Goal: Task Accomplishment & Management: Manage account settings

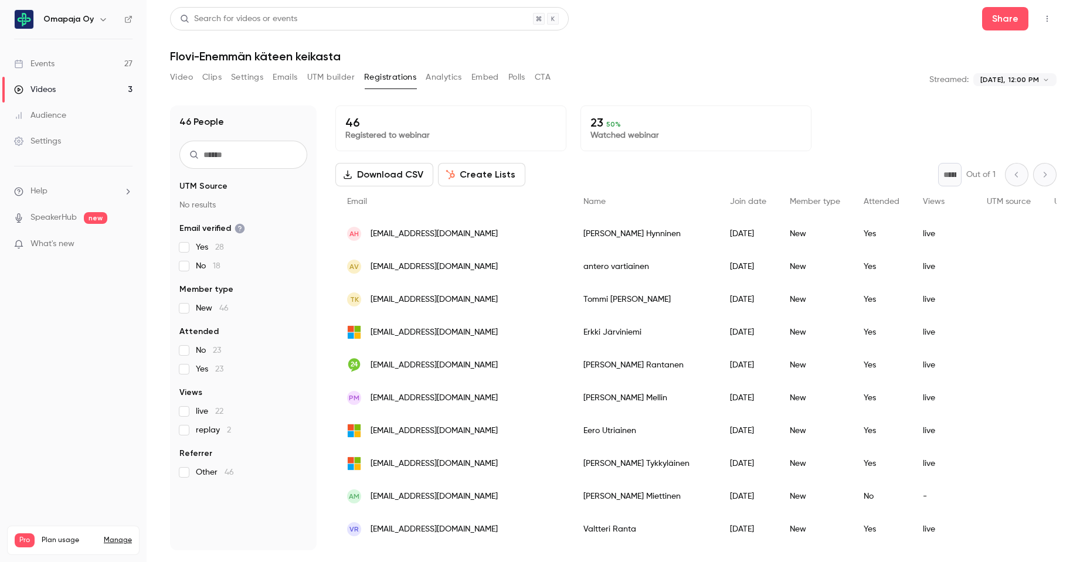
click at [53, 90] on div "Videos" at bounding box center [35, 90] width 42 height 12
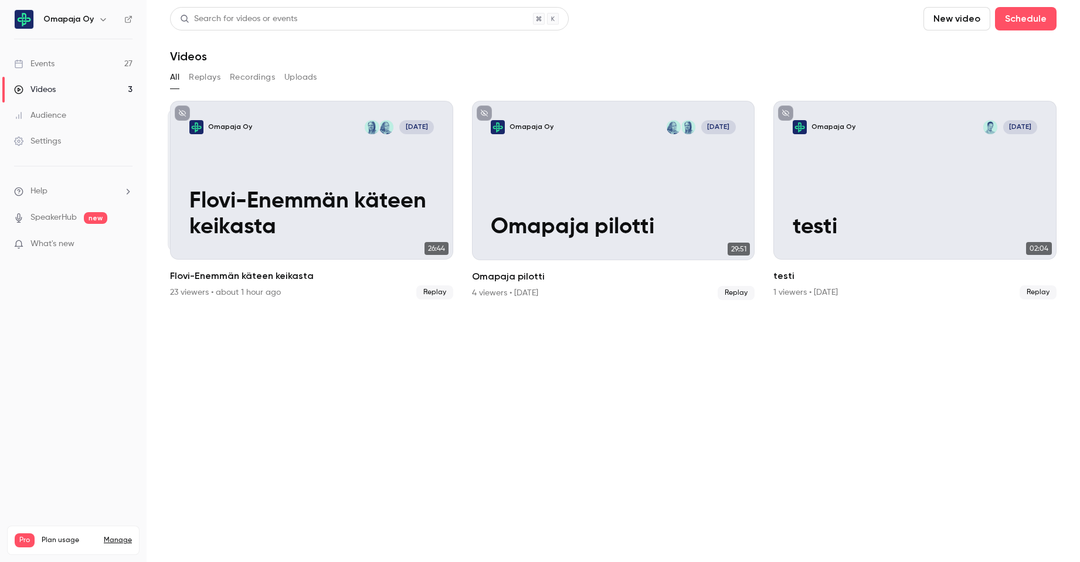
click at [254, 79] on button "Recordings" at bounding box center [252, 77] width 45 height 19
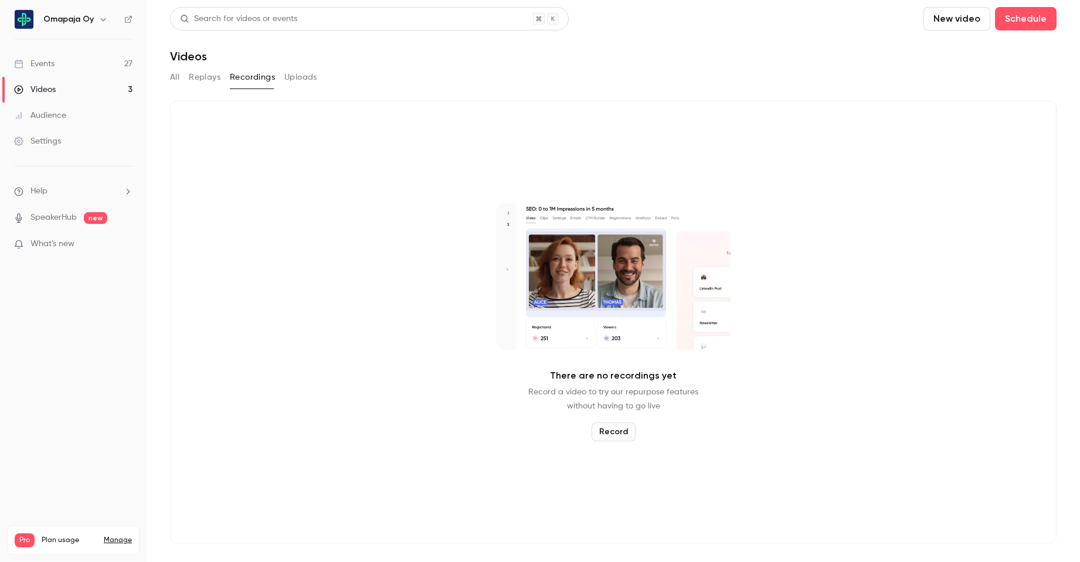
click at [213, 77] on button "Replays" at bounding box center [205, 77] width 32 height 19
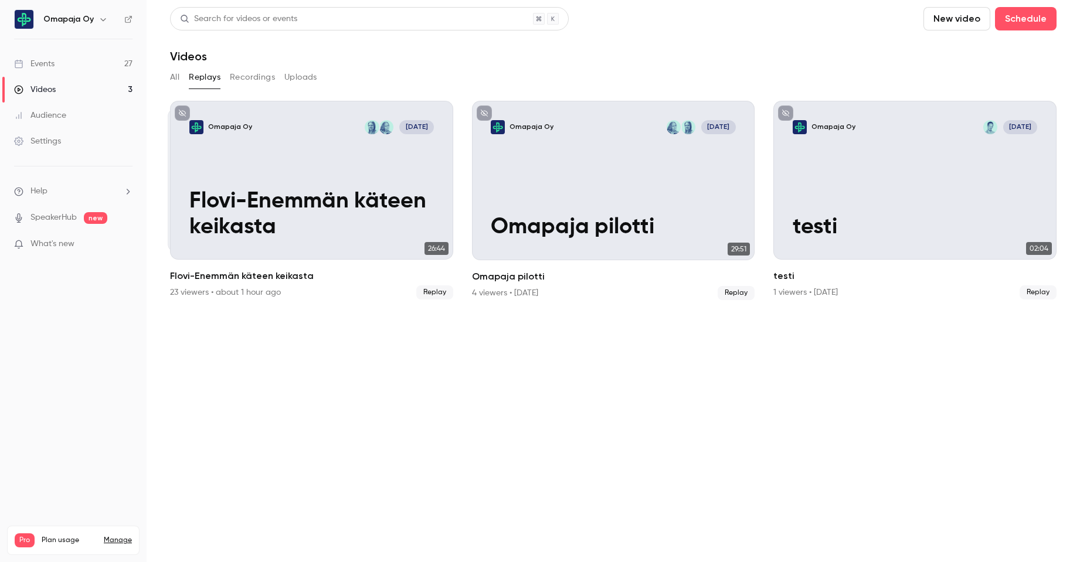
click at [297, 83] on button "Uploads" at bounding box center [300, 77] width 33 height 19
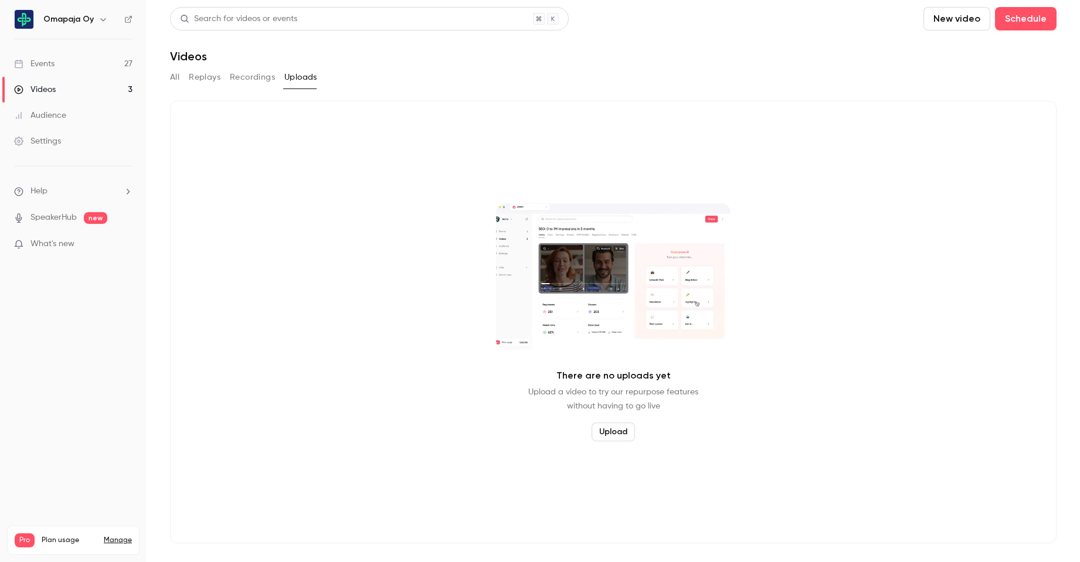
click at [264, 79] on button "Recordings" at bounding box center [252, 77] width 45 height 19
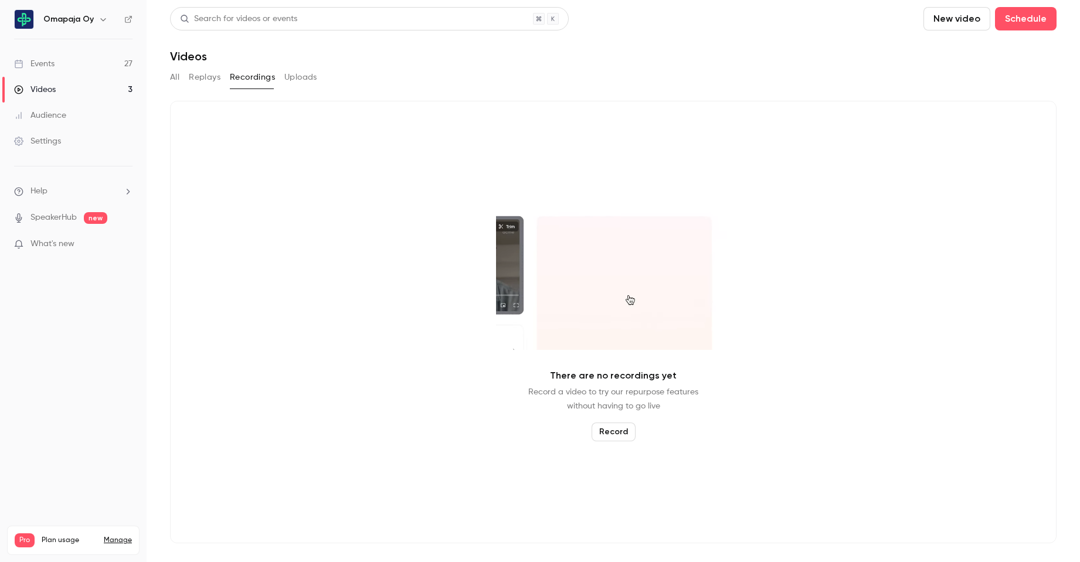
click at [176, 78] on button "All" at bounding box center [174, 77] width 9 height 19
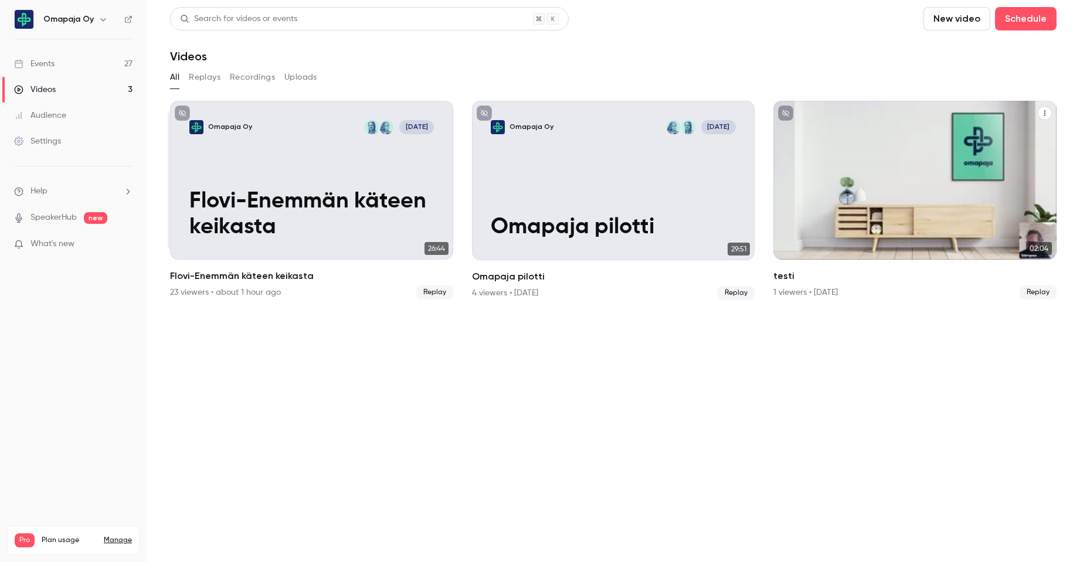
click at [1042, 113] on icon "testi" at bounding box center [1044, 113] width 7 height 7
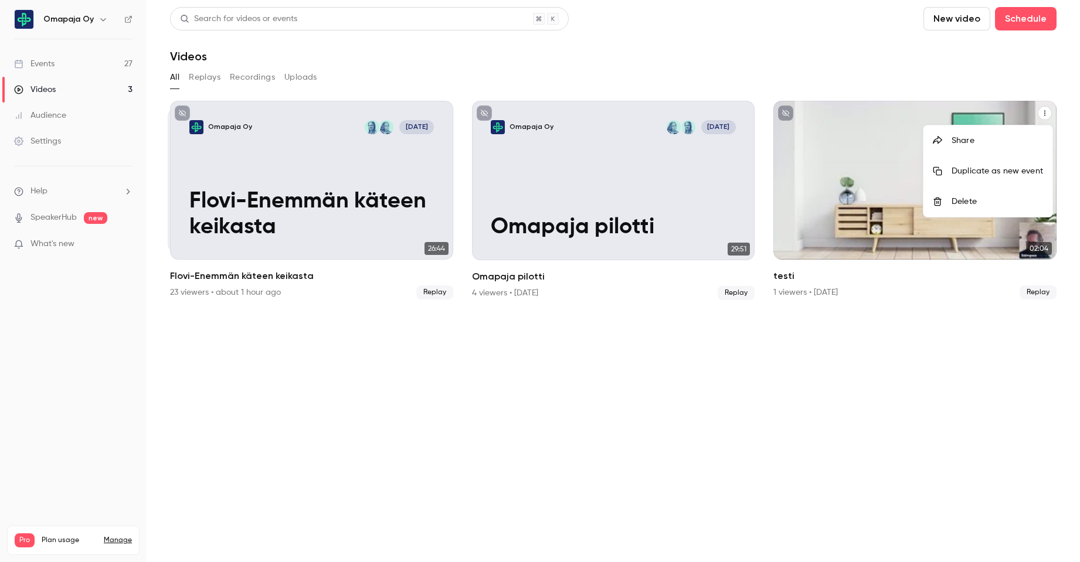
click at [987, 200] on div "Delete" at bounding box center [996, 202] width 91 height 12
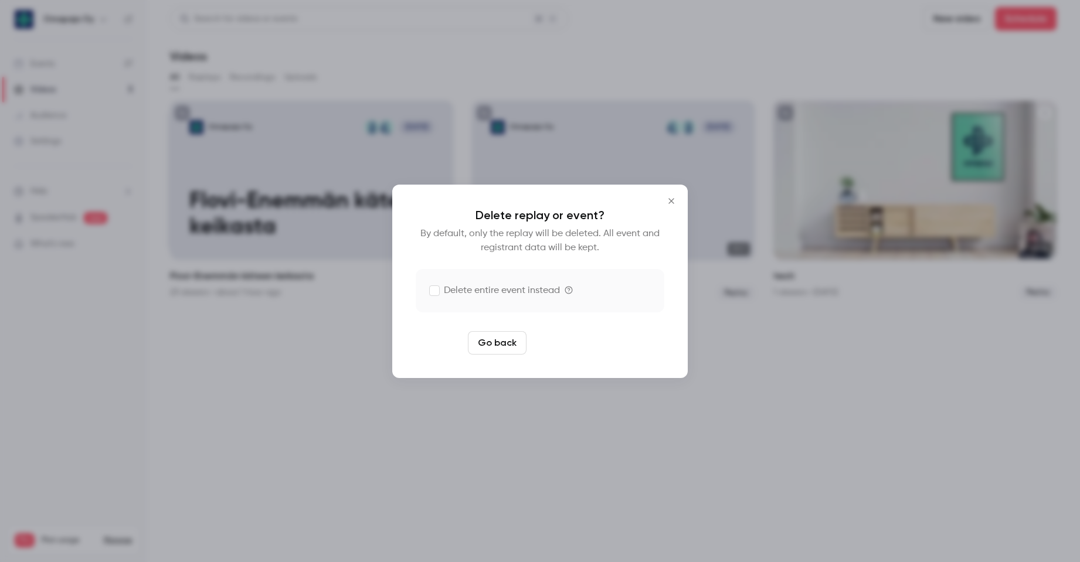
click at [564, 346] on button "Delete replay" at bounding box center [571, 342] width 81 height 23
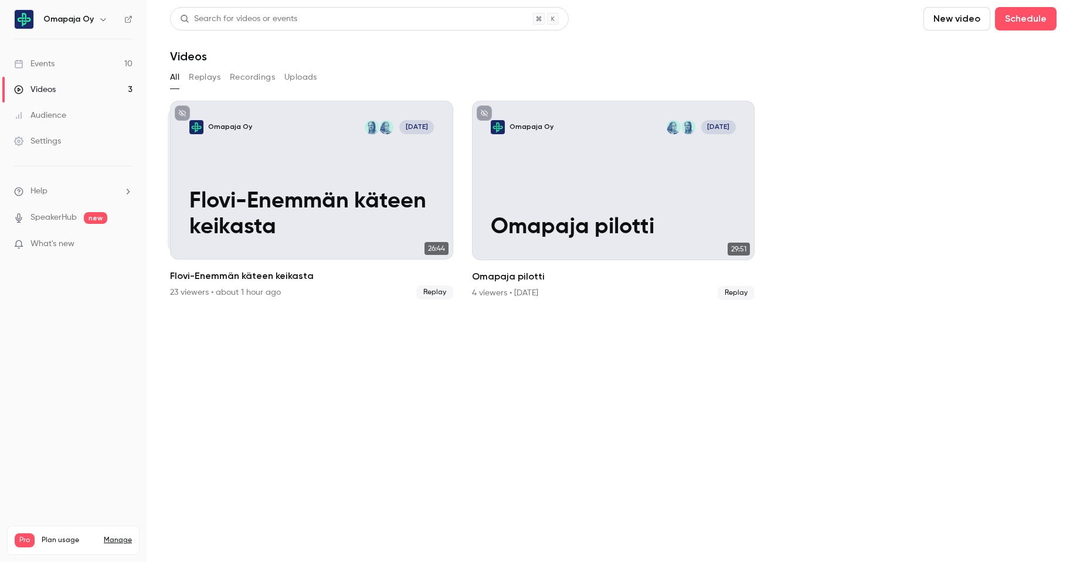
click at [217, 78] on button "Replays" at bounding box center [205, 77] width 32 height 19
click at [246, 78] on button "Recordings" at bounding box center [252, 77] width 45 height 19
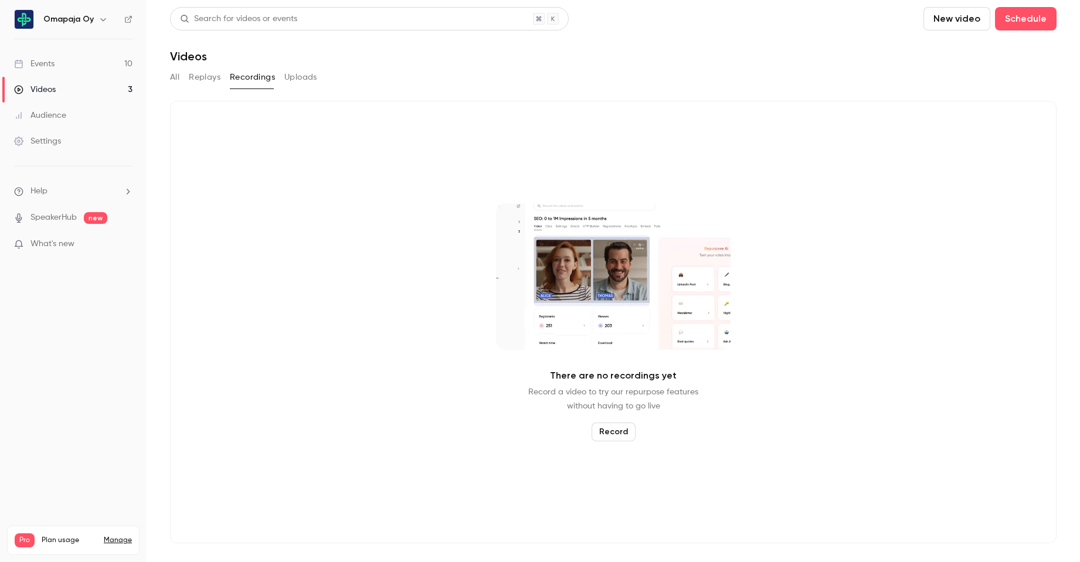
click at [291, 79] on button "Uploads" at bounding box center [300, 77] width 33 height 19
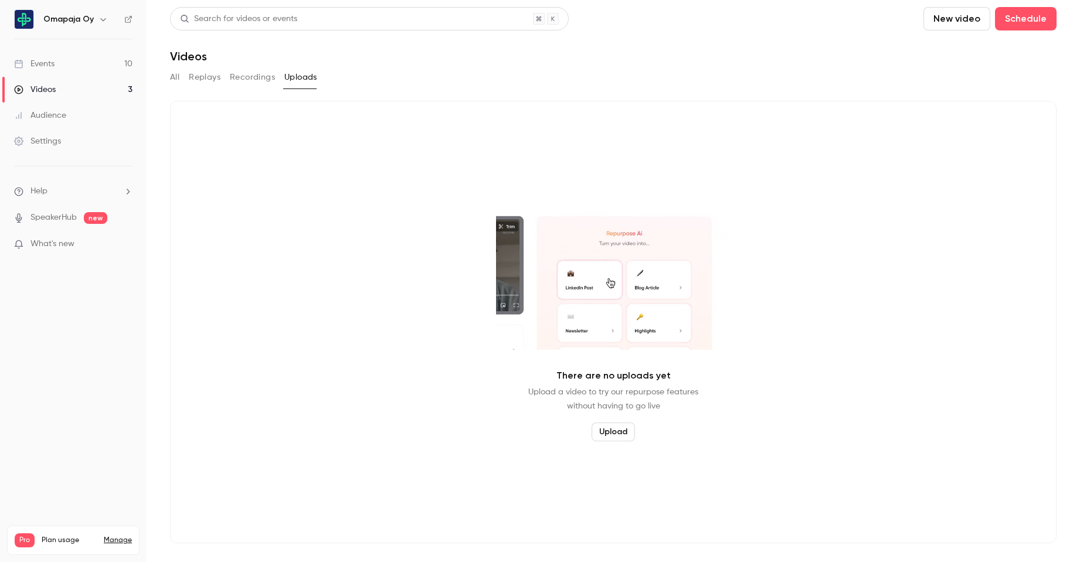
click at [176, 79] on button "All" at bounding box center [174, 77] width 9 height 19
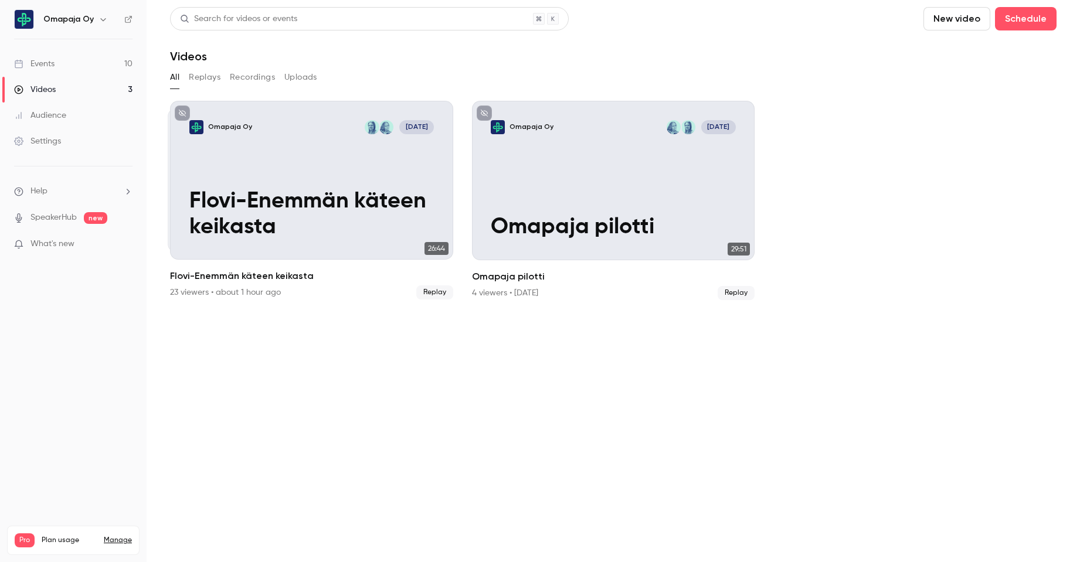
click at [79, 64] on link "Events 10" at bounding box center [73, 64] width 147 height 26
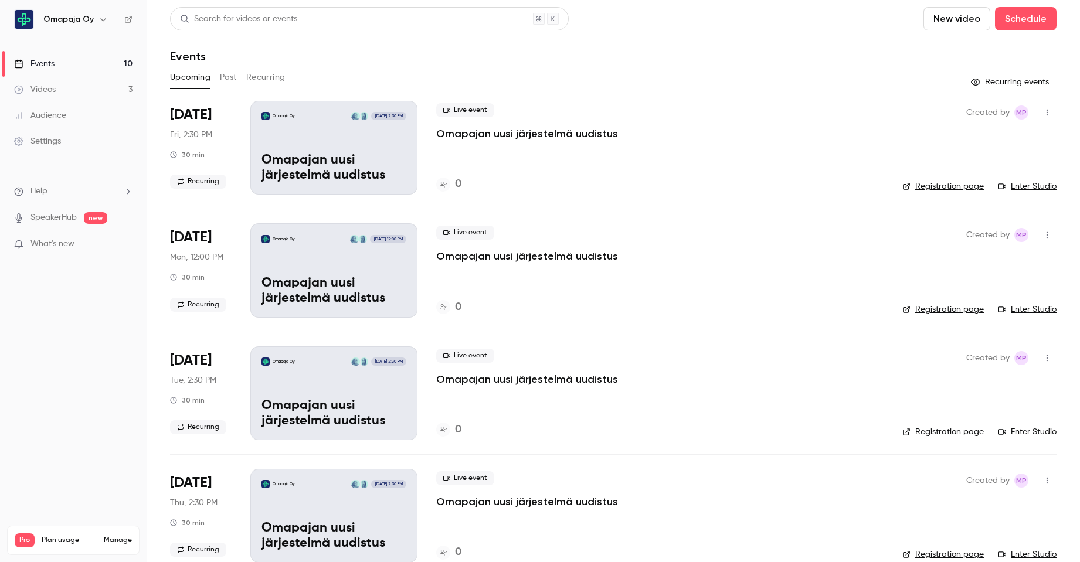
click at [230, 79] on button "Past" at bounding box center [228, 77] width 17 height 19
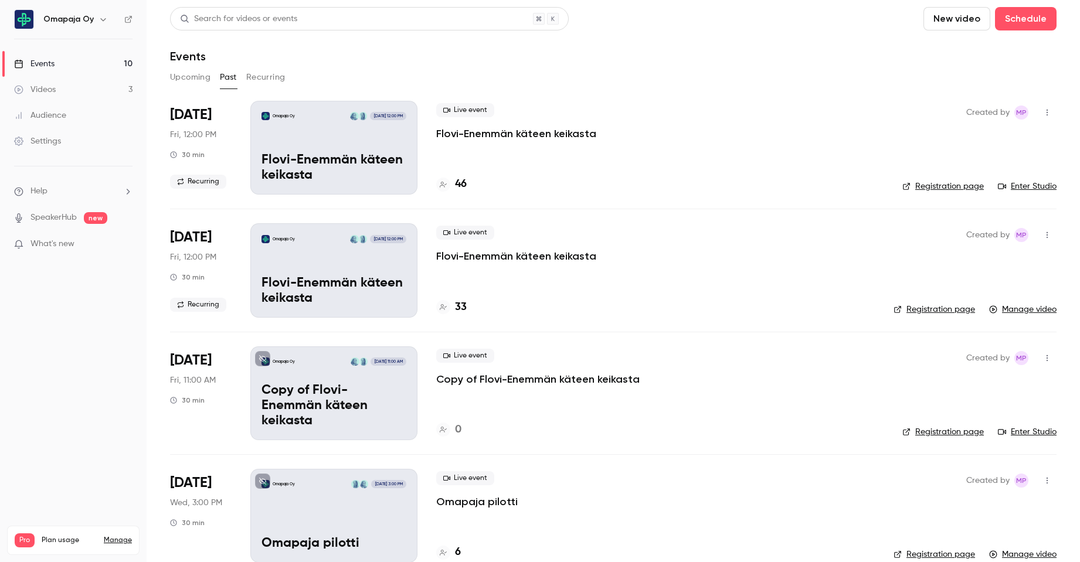
click at [1027, 311] on link "Manage video" at bounding box center [1022, 310] width 67 height 12
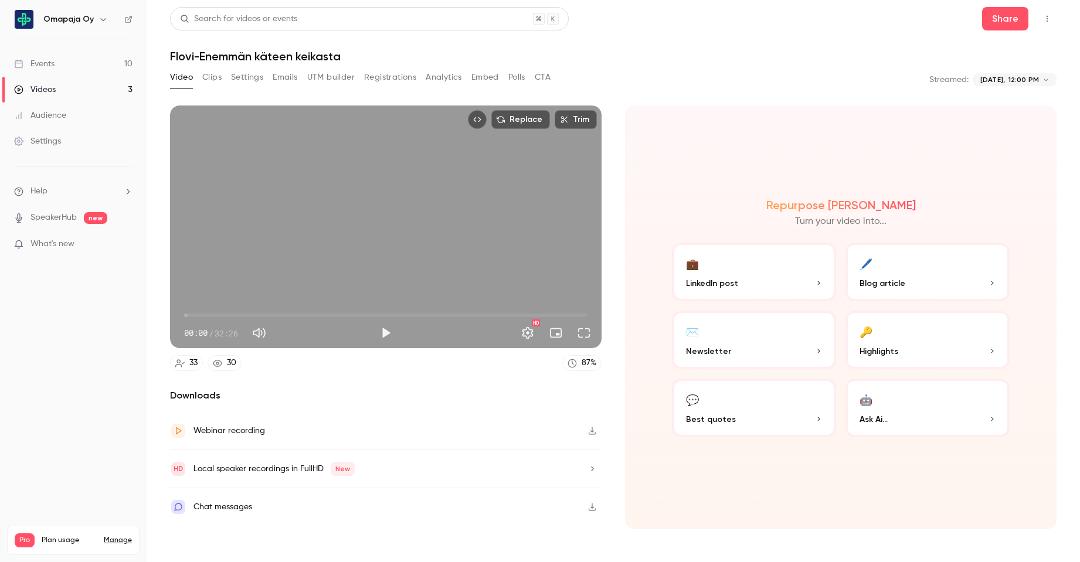
click at [387, 334] on button "Play" at bounding box center [385, 332] width 23 height 23
click at [223, 317] on span "03:06" at bounding box center [385, 315] width 403 height 19
click at [305, 317] on span "09:42" at bounding box center [385, 315] width 403 height 19
click at [357, 312] on span "13:54" at bounding box center [385, 315] width 403 height 19
click at [380, 315] on span "14:00" at bounding box center [385, 315] width 403 height 19
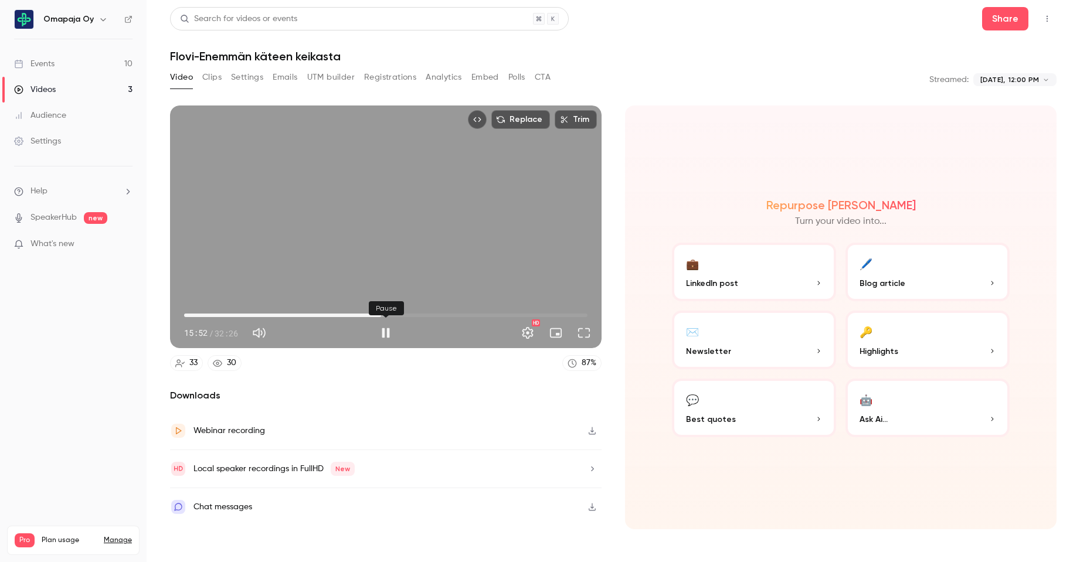
click at [383, 338] on button "Pause" at bounding box center [385, 332] width 23 height 23
click at [593, 430] on icon "button" at bounding box center [591, 431] width 9 height 8
type input "*****"
click at [207, 81] on button "Clips" at bounding box center [211, 77] width 19 height 19
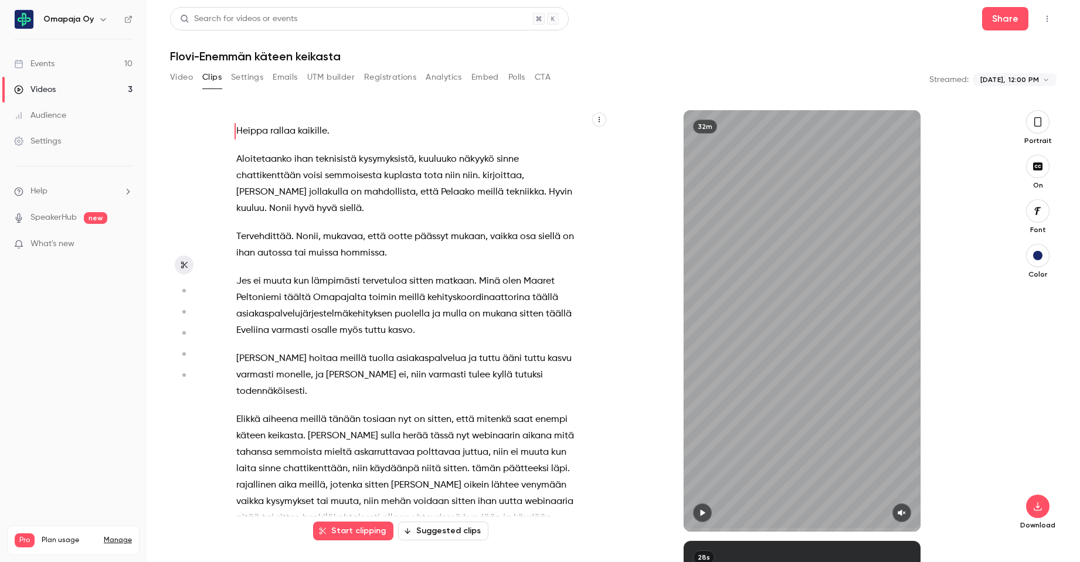
click at [246, 79] on button "Settings" at bounding box center [247, 77] width 32 height 19
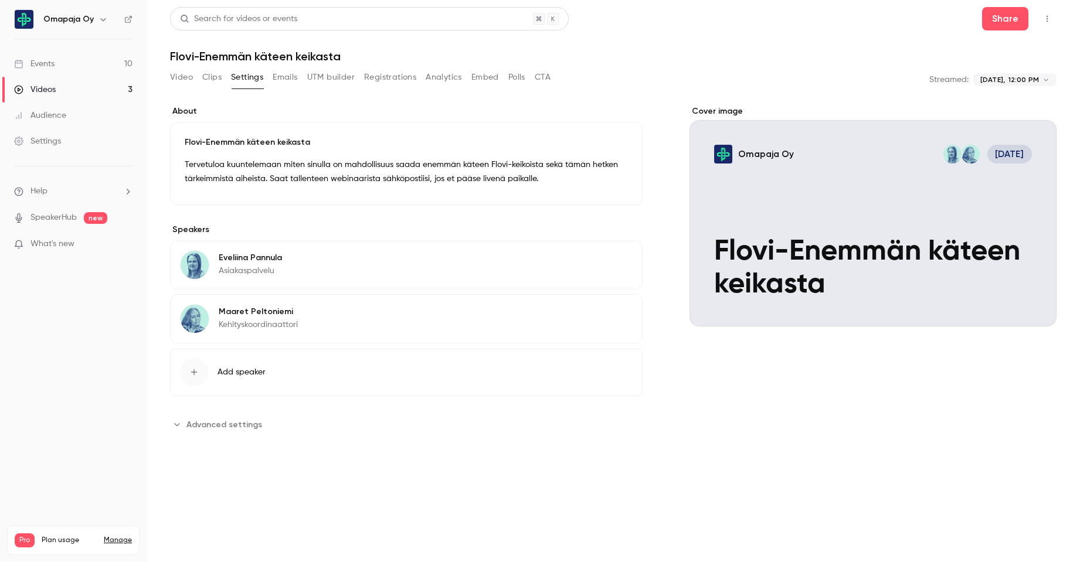
click at [246, 426] on span "Advanced settings" at bounding box center [224, 424] width 76 height 12
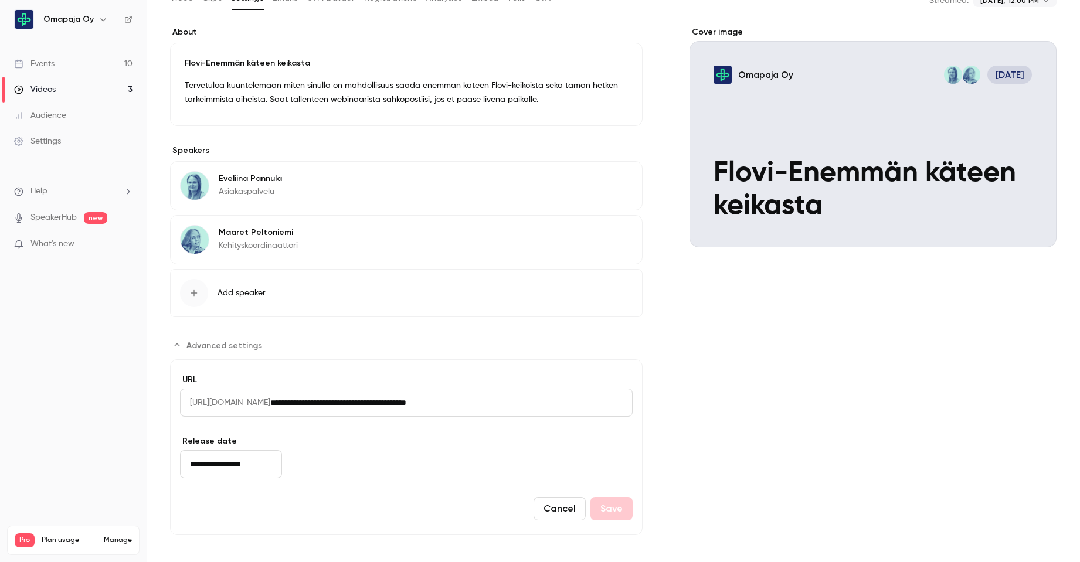
scroll to position [80, 0]
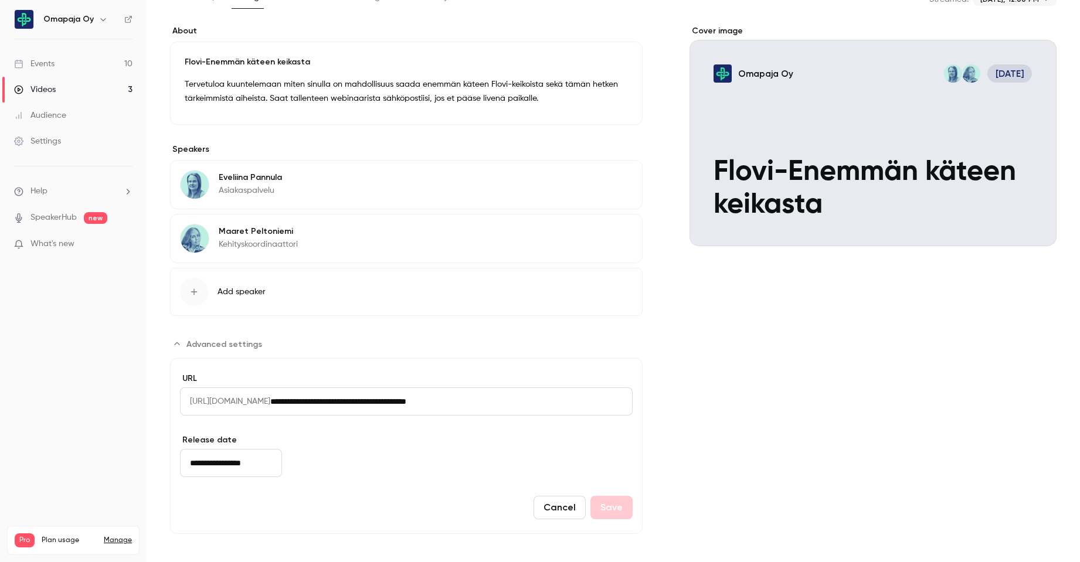
click at [457, 402] on input "**********" at bounding box center [451, 401] width 362 height 28
click at [264, 401] on span "[URL][DOMAIN_NAME]" at bounding box center [225, 401] width 90 height 28
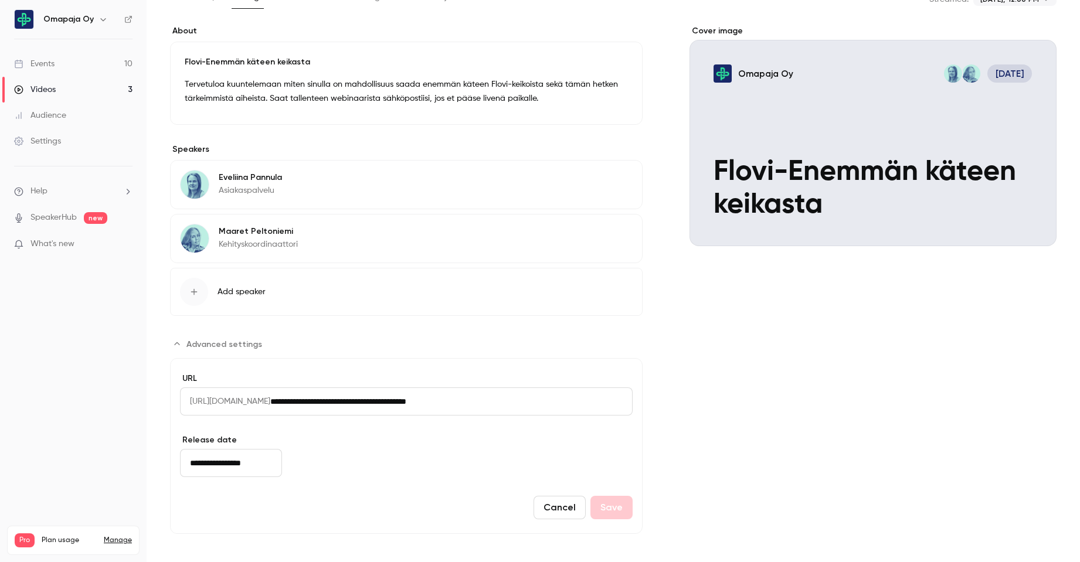
click at [264, 401] on span "[URL][DOMAIN_NAME]" at bounding box center [225, 401] width 90 height 28
drag, startPoint x: 546, startPoint y: 403, endPoint x: 150, endPoint y: 387, distance: 395.9
click at [150, 387] on main "**********" at bounding box center [613, 281] width 933 height 562
click at [389, 455] on form "**********" at bounding box center [406, 446] width 472 height 176
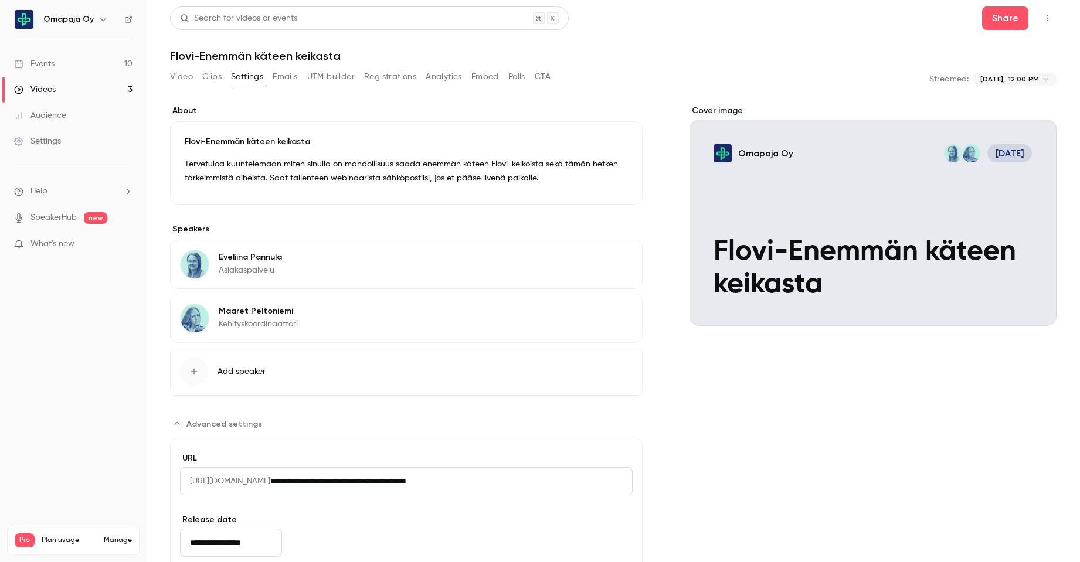
scroll to position [0, 0]
click at [50, 64] on div "Events" at bounding box center [34, 64] width 40 height 12
